Goal: Information Seeking & Learning: Understand process/instructions

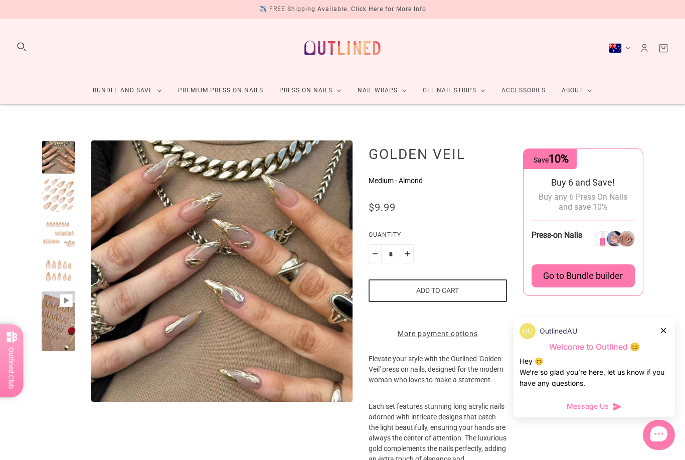
click at [662, 326] on div at bounding box center [664, 330] width 6 height 11
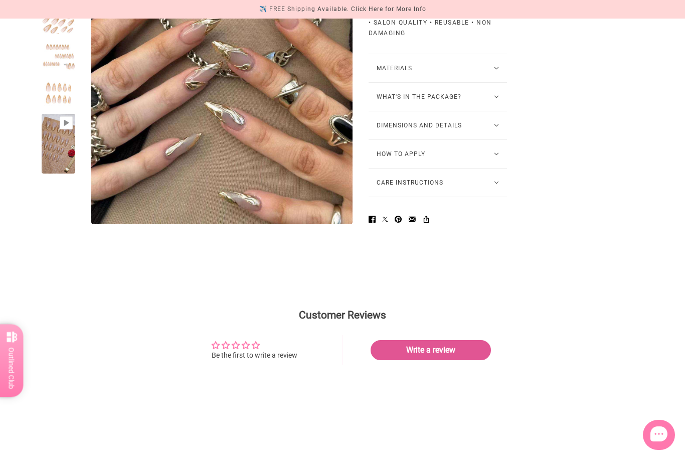
scroll to position [690, 0]
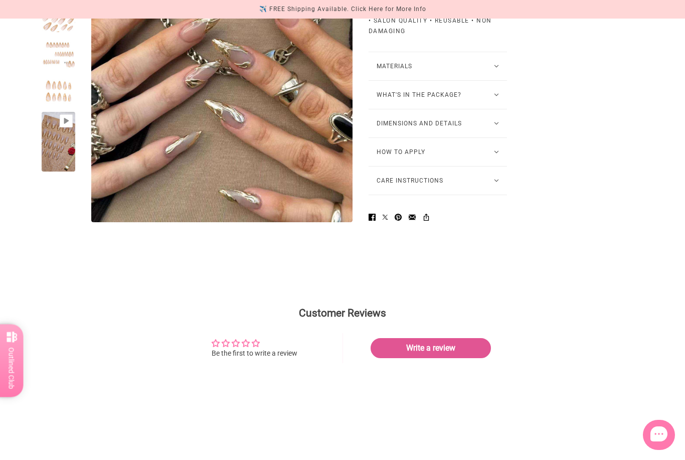
click at [399, 166] on button "How to Apply" at bounding box center [437, 152] width 138 height 28
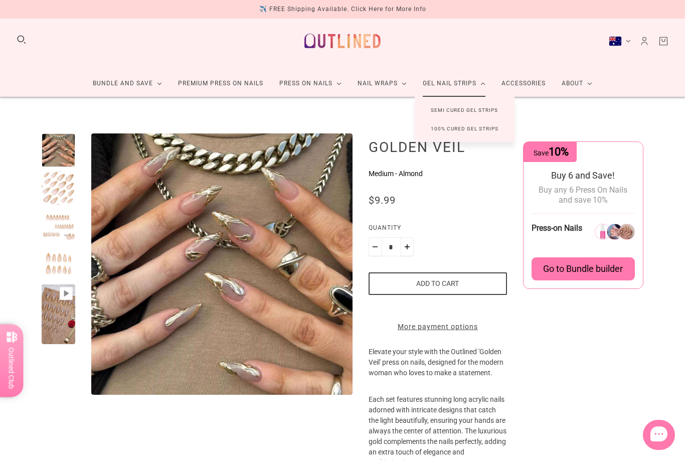
scroll to position [0, 0]
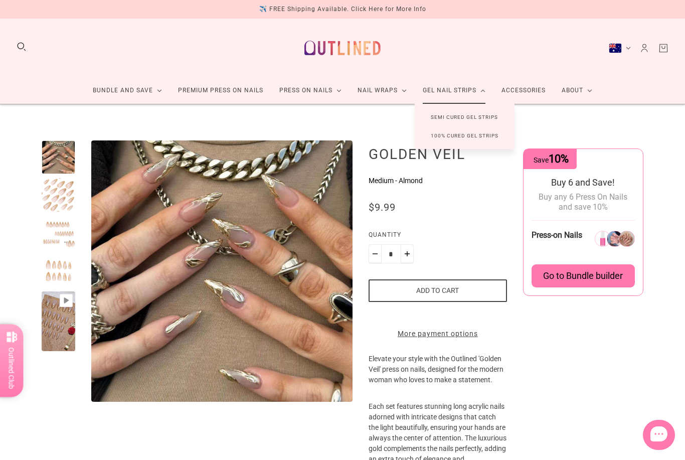
click at [51, 272] on div at bounding box center [59, 271] width 34 height 34
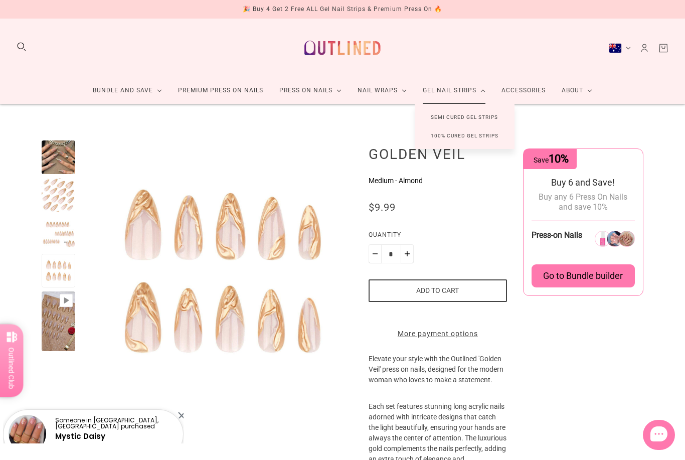
click at [63, 228] on div at bounding box center [59, 233] width 34 height 34
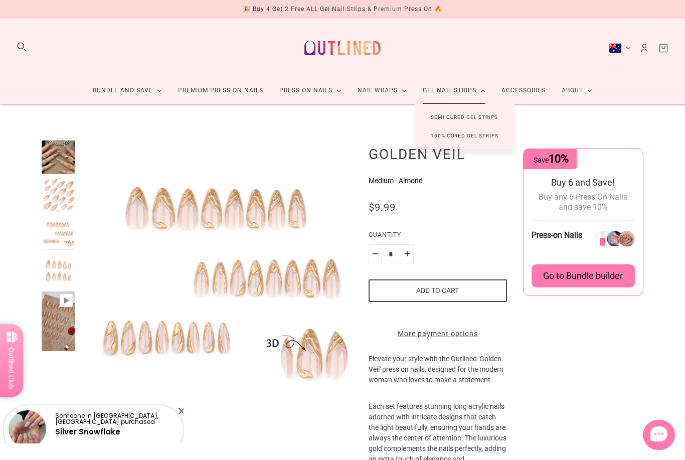
click at [238, 94] on link "Premium Press On Nails" at bounding box center [220, 90] width 101 height 27
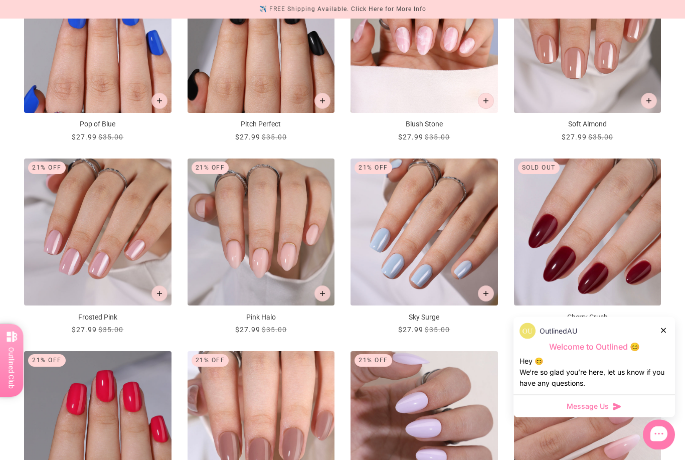
scroll to position [618, 0]
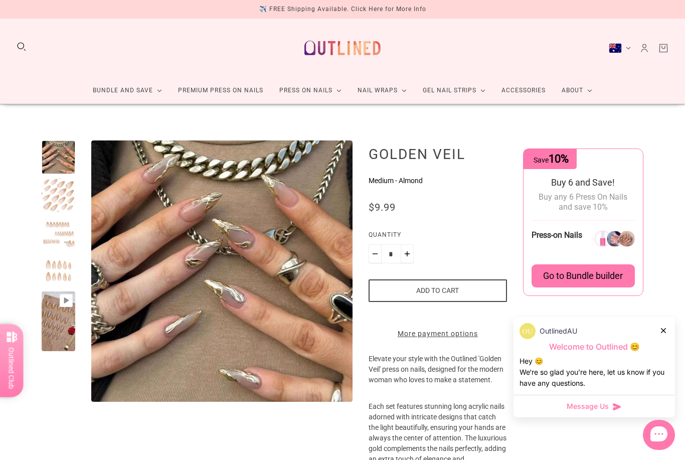
click at [422, 8] on div "✈️ FREE Shipping Available. Click Here for More Info" at bounding box center [342, 9] width 167 height 11
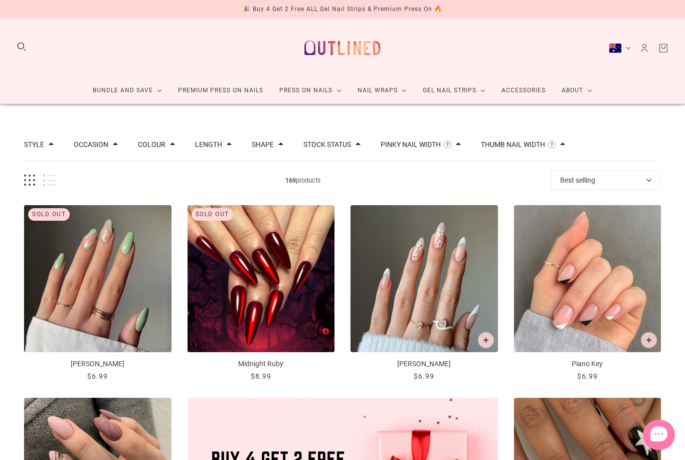
scroll to position [32, 0]
